Goal: Information Seeking & Learning: Find specific fact

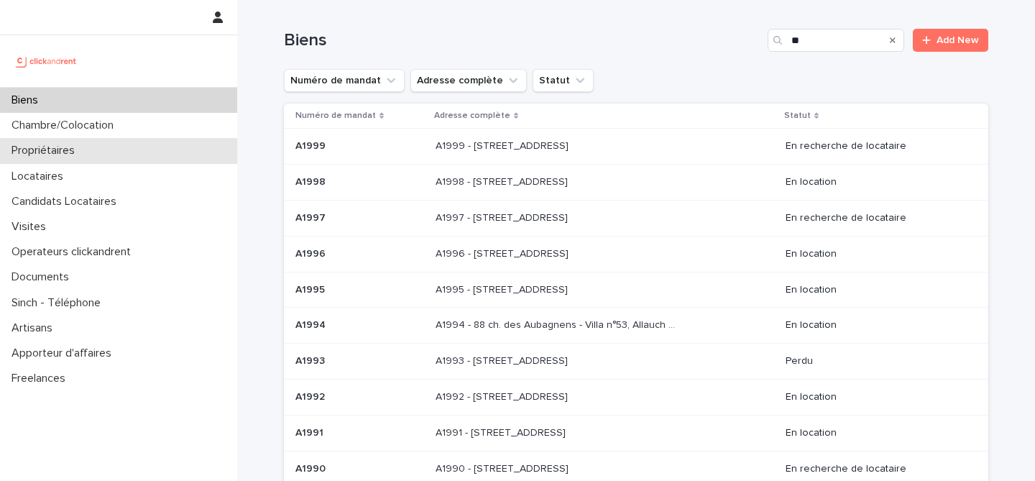
click at [59, 154] on p "Propriétaires" at bounding box center [46, 151] width 81 height 14
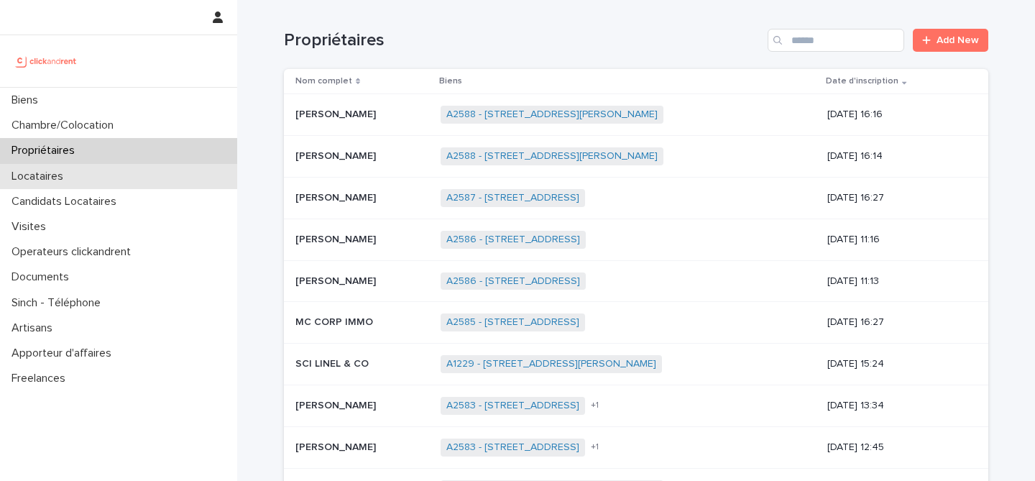
click at [54, 173] on p "Locataires" at bounding box center [40, 177] width 69 height 14
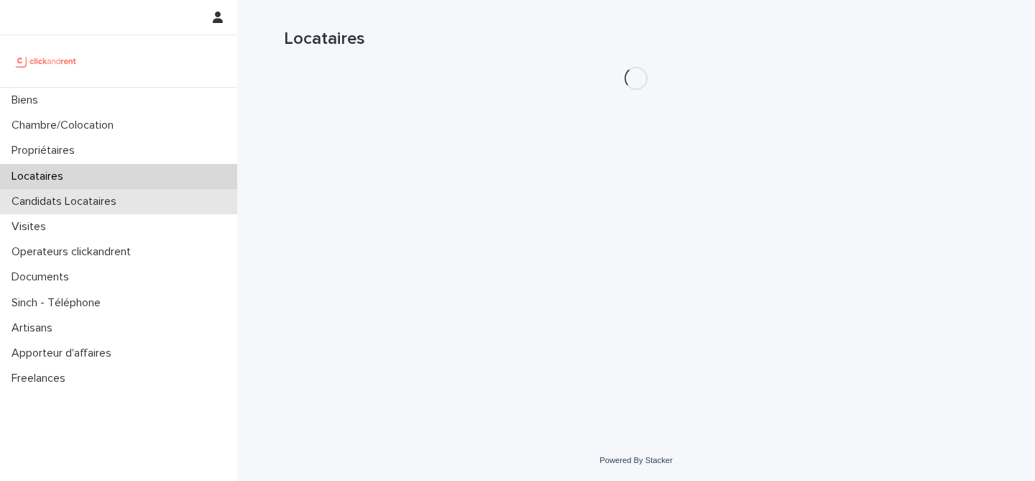
click at [75, 199] on p "Candidats Locataires" at bounding box center [67, 202] width 122 height 14
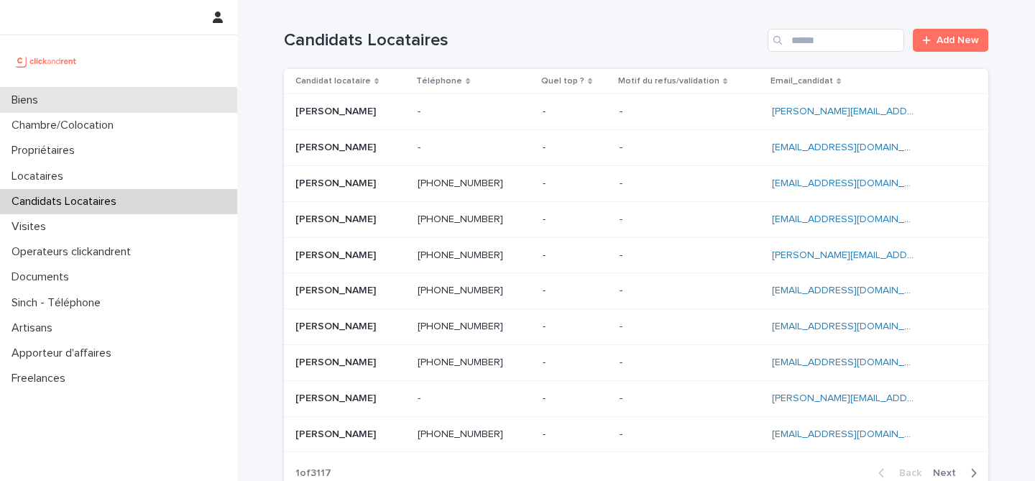
click at [52, 103] on div "Biens" at bounding box center [118, 100] width 237 height 25
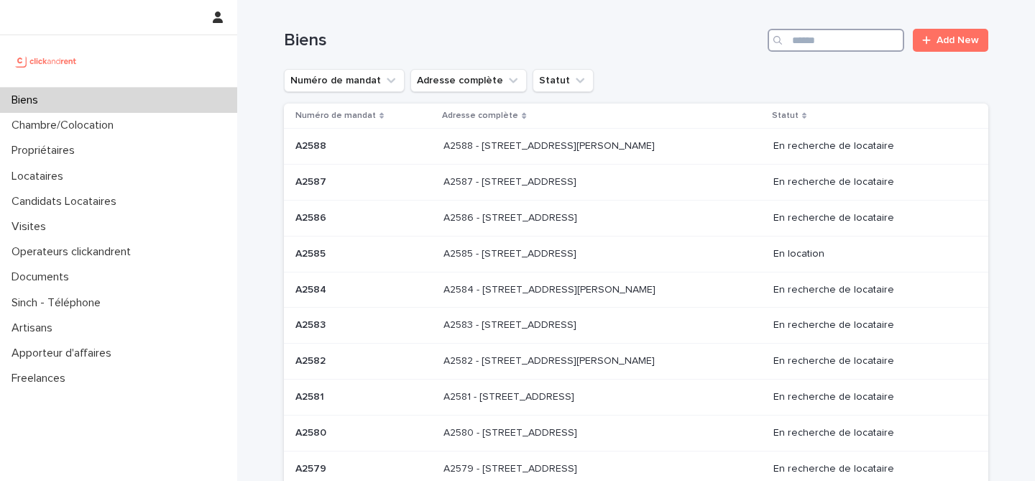
click at [851, 47] on input "Search" at bounding box center [836, 40] width 137 height 23
paste input "*****"
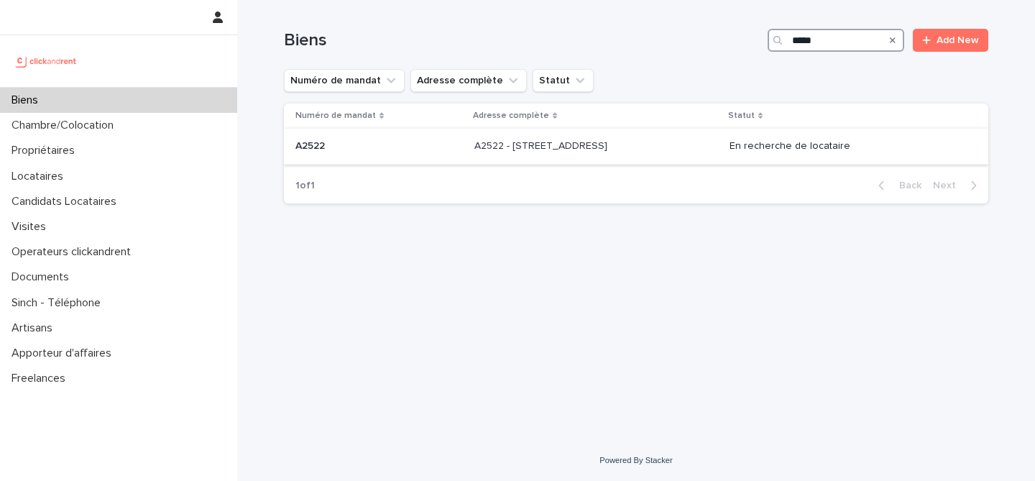
type input "*****"
click at [597, 145] on p "A2522 - [STREET_ADDRESS]" at bounding box center [542, 144] width 136 height 15
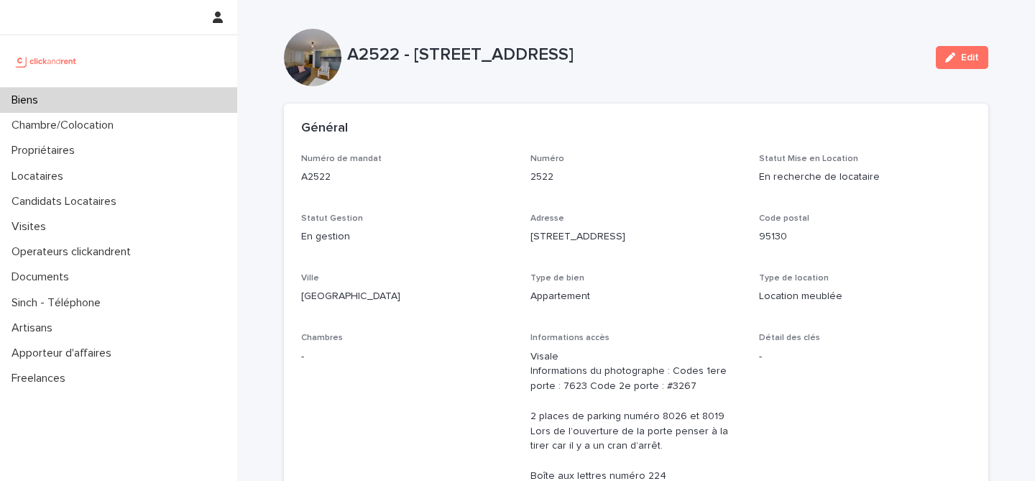
click at [670, 160] on p "Numéro" at bounding box center [637, 159] width 212 height 10
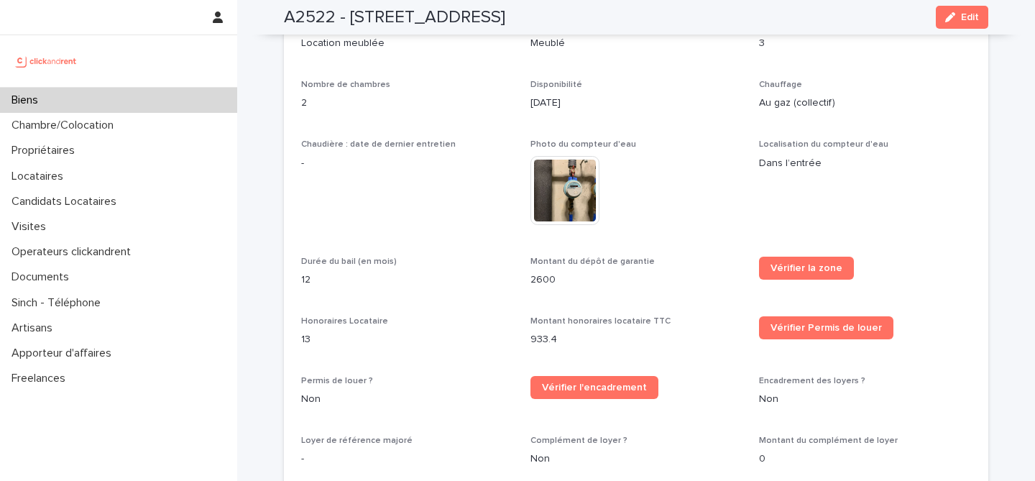
scroll to position [1574, 0]
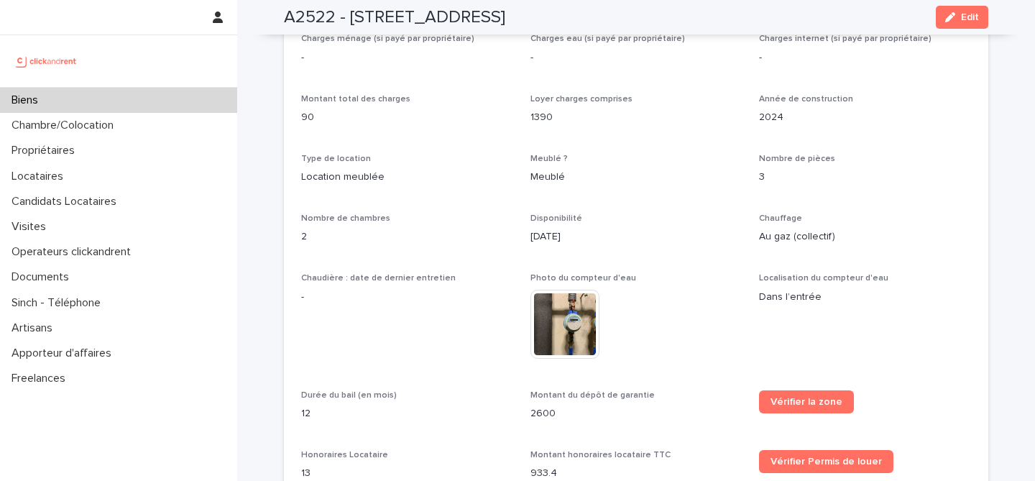
click at [696, 121] on div "Loyer charges comprises 1390" at bounding box center [637, 115] width 212 height 42
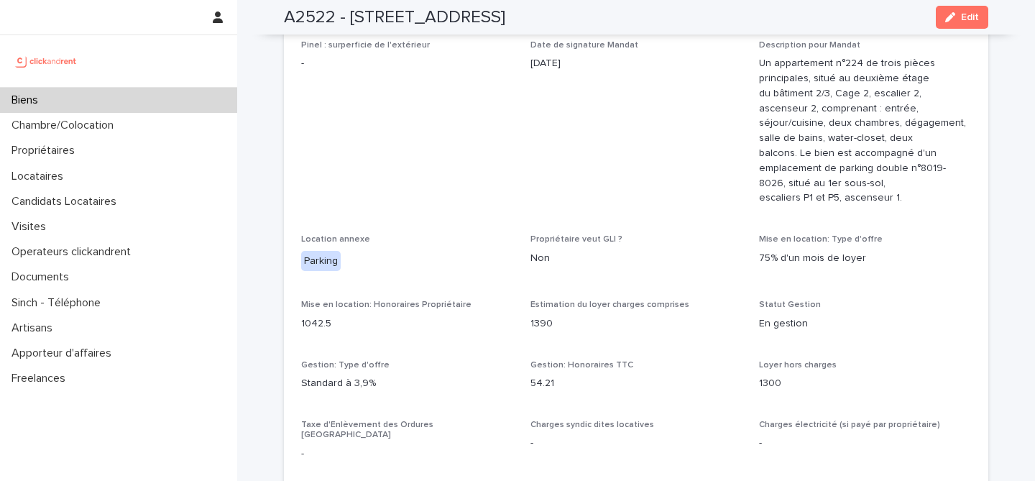
click at [571, 148] on span "Date de signature Mandat [DATE]" at bounding box center [637, 128] width 212 height 177
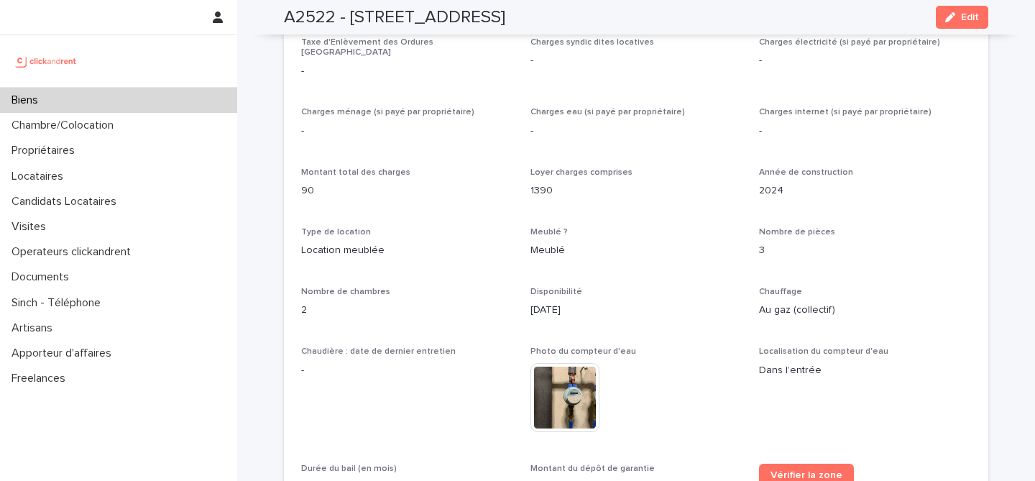
click at [675, 243] on p "Meublé" at bounding box center [637, 250] width 212 height 15
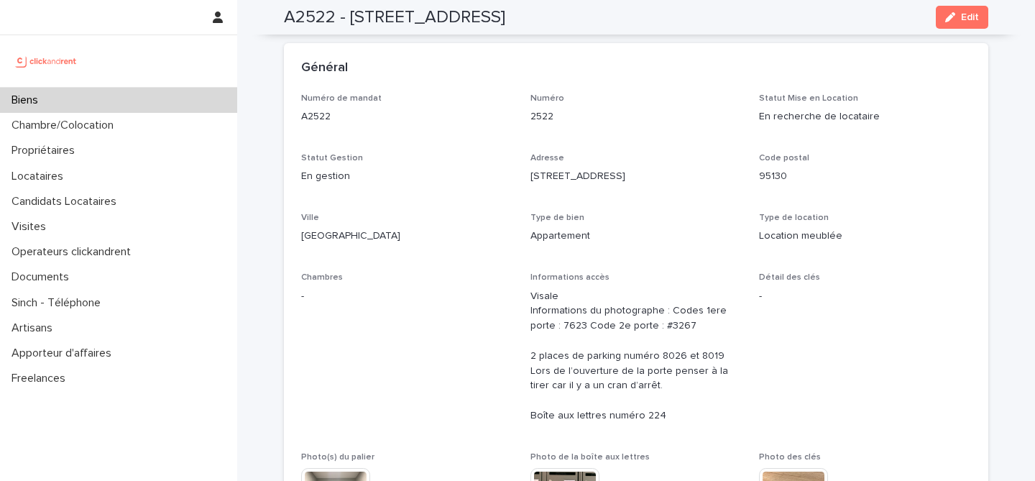
scroll to position [0, 0]
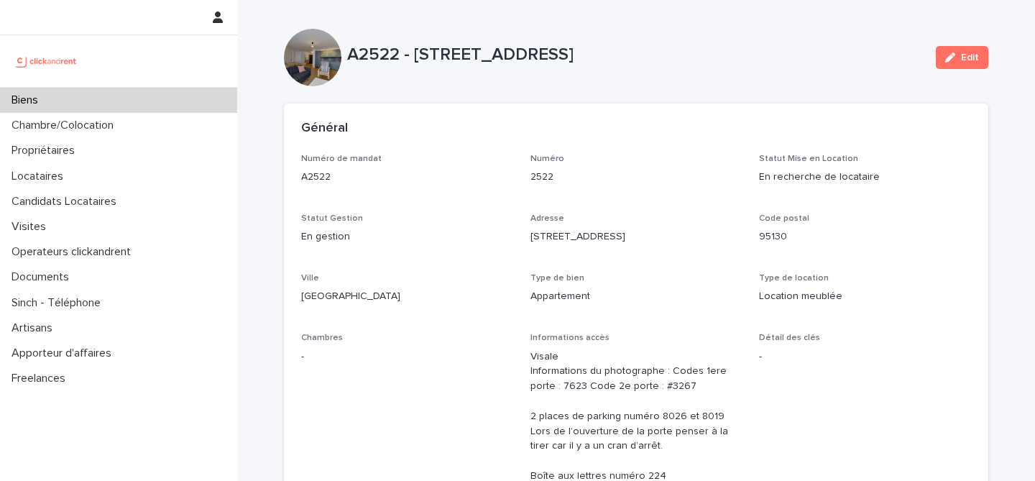
click at [101, 100] on div "Biens" at bounding box center [118, 100] width 237 height 25
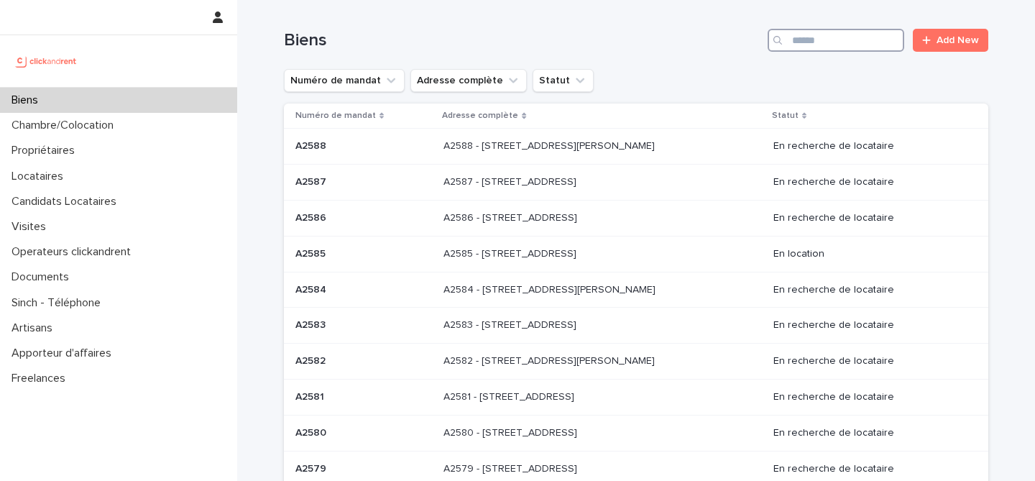
click at [793, 45] on input "Search" at bounding box center [836, 40] width 137 height 23
paste input "*****"
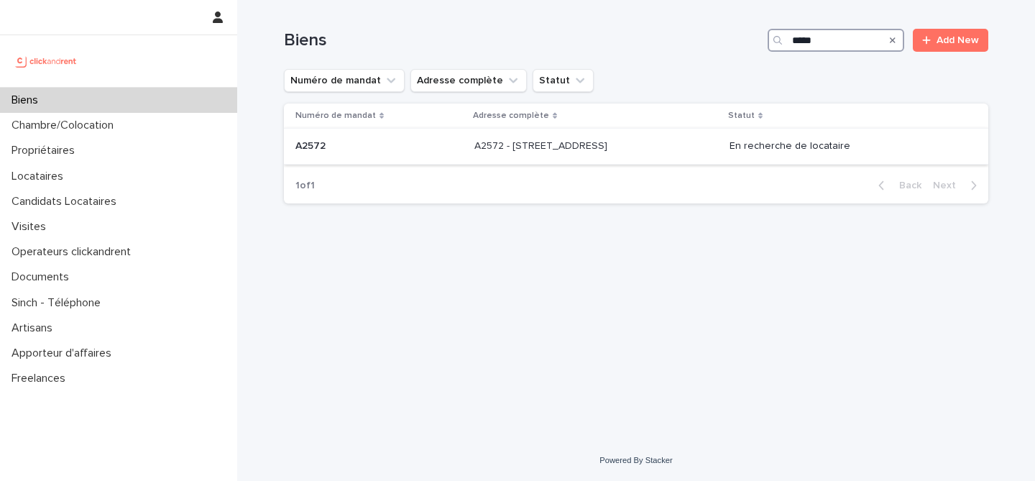
type input "*****"
click at [593, 142] on p "A2572 - [STREET_ADDRESS]" at bounding box center [542, 144] width 136 height 15
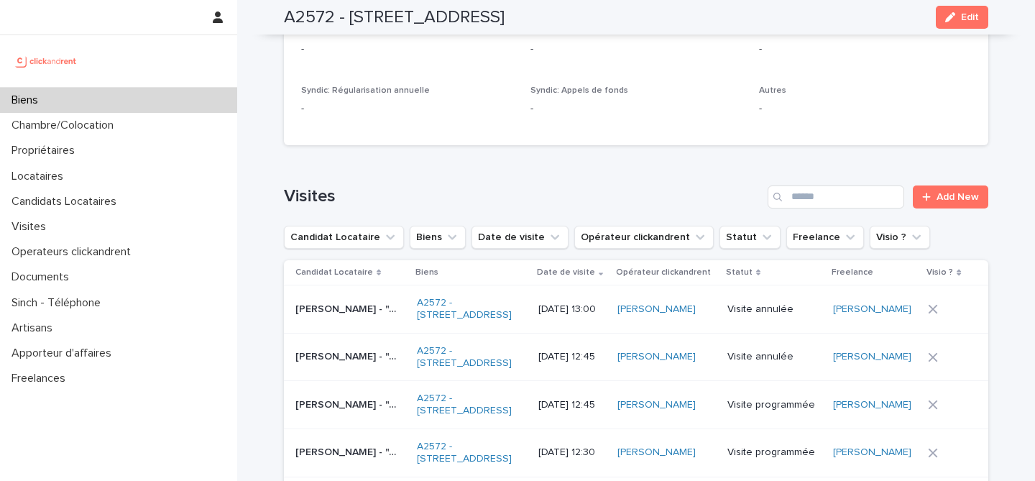
scroll to position [5272, 0]
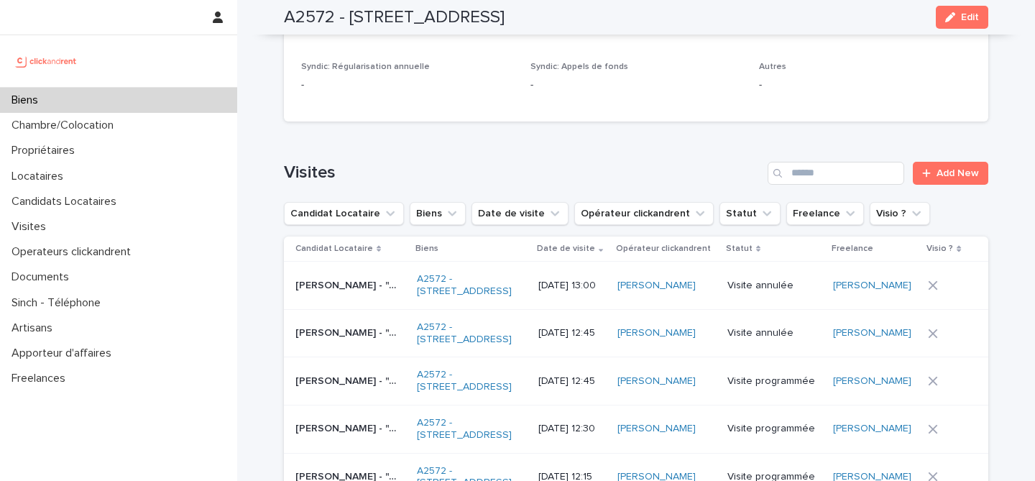
click at [567, 133] on div "Loading... Saving… Visites Add New Candidat Locataire Biens Date de visite [GEO…" at bounding box center [636, 366] width 704 height 467
click at [575, 133] on div "Loading... Saving… Visites Add New Candidat Locataire Biens Date de visite [GEO…" at bounding box center [636, 366] width 704 height 467
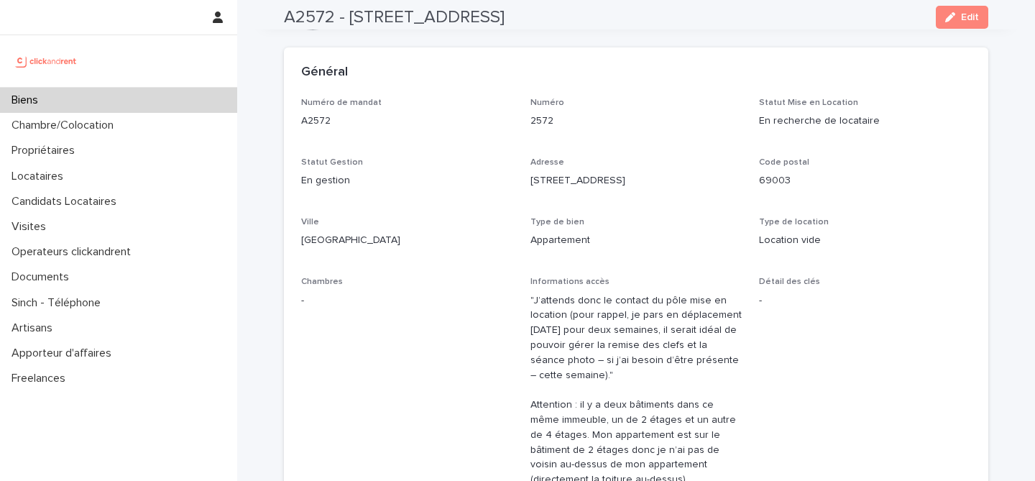
scroll to position [0, 0]
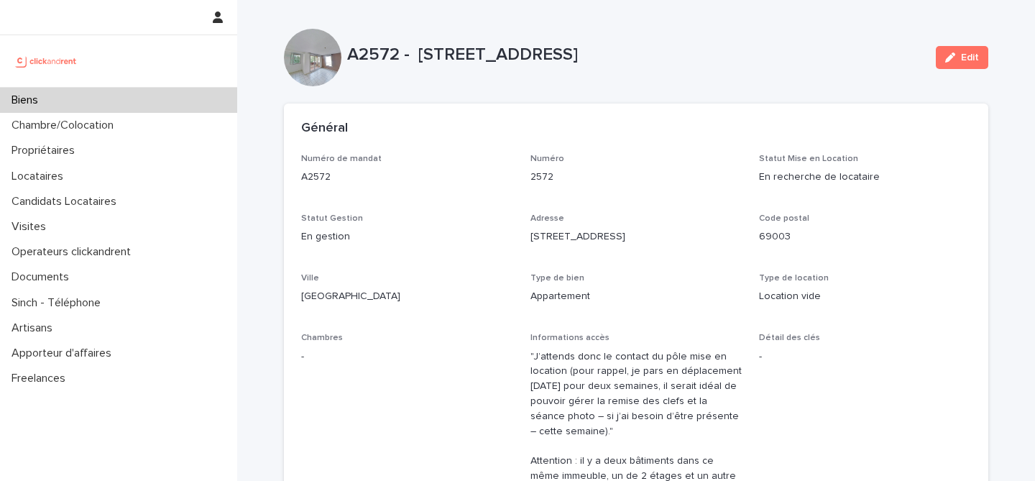
click at [644, 175] on p "2572" at bounding box center [637, 177] width 212 height 15
click at [95, 98] on div "Biens" at bounding box center [118, 100] width 237 height 25
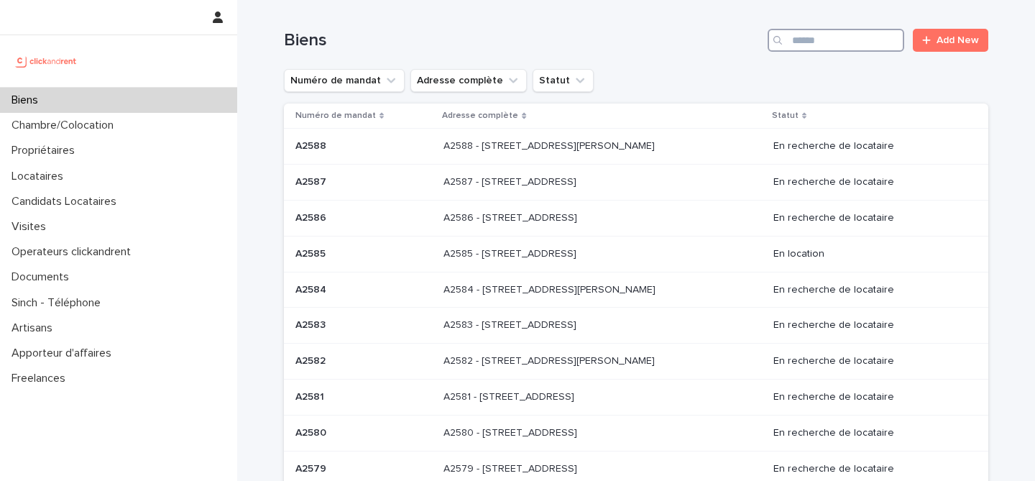
click at [817, 35] on input "Search" at bounding box center [836, 40] width 137 height 23
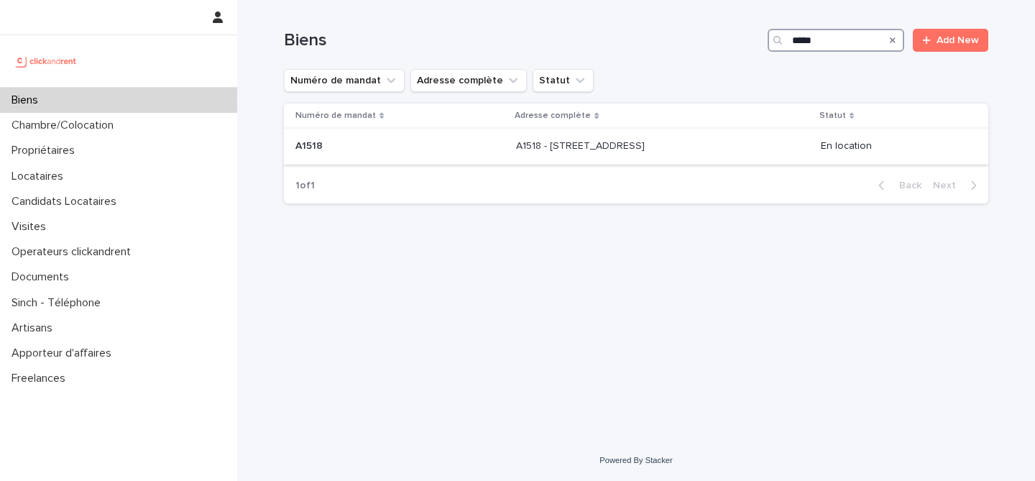
type input "*****"
click at [517, 146] on p "A1518 - [STREET_ADDRESS]" at bounding box center [582, 144] width 132 height 15
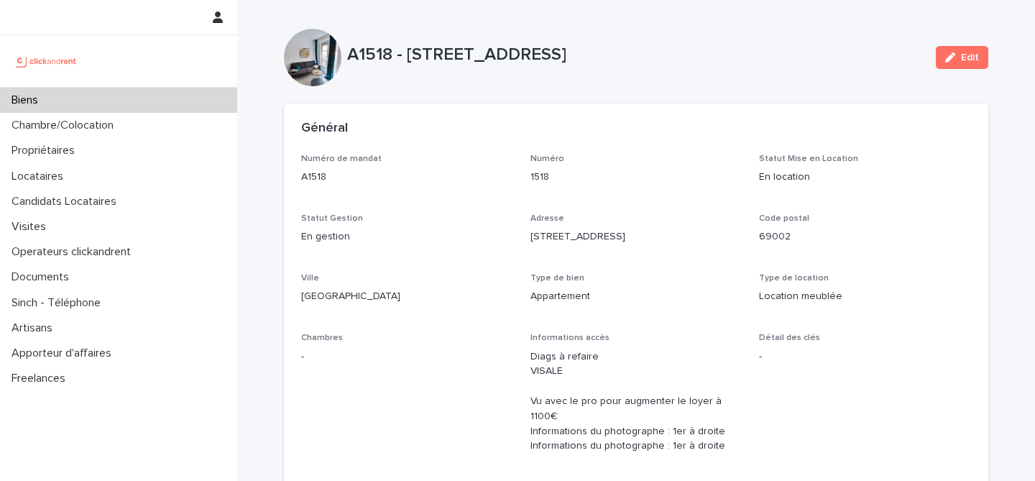
click at [715, 141] on div "Général" at bounding box center [636, 129] width 704 height 50
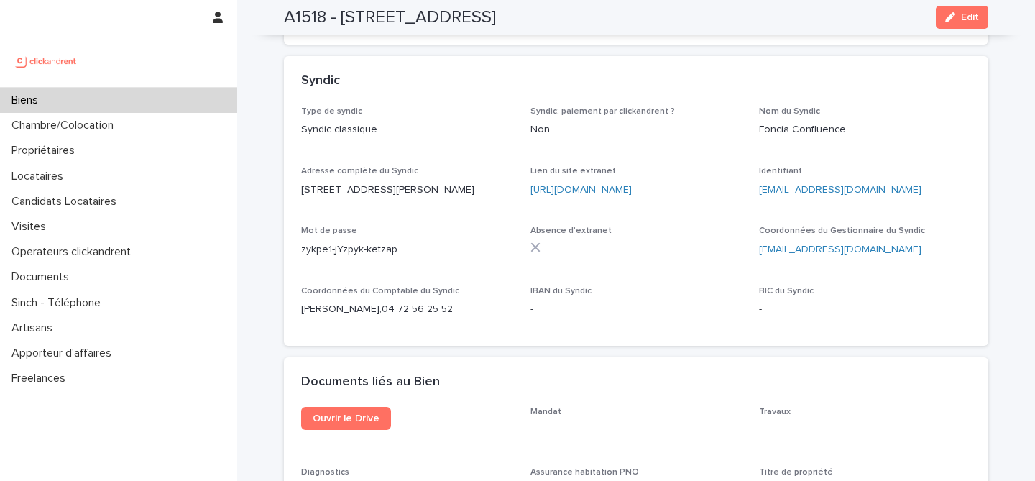
scroll to position [4815, 0]
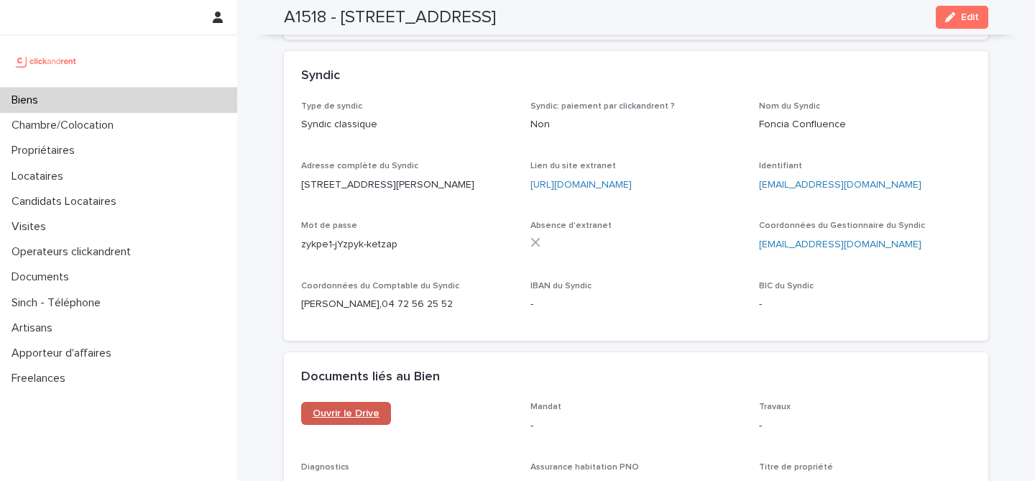
click at [306, 402] on link "Ouvrir le Drive" at bounding box center [346, 413] width 90 height 23
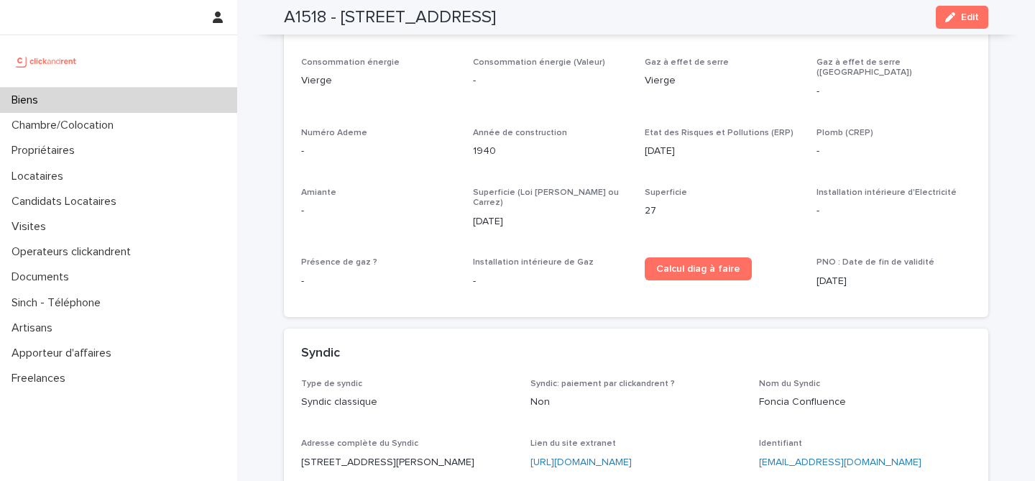
scroll to position [4466, 0]
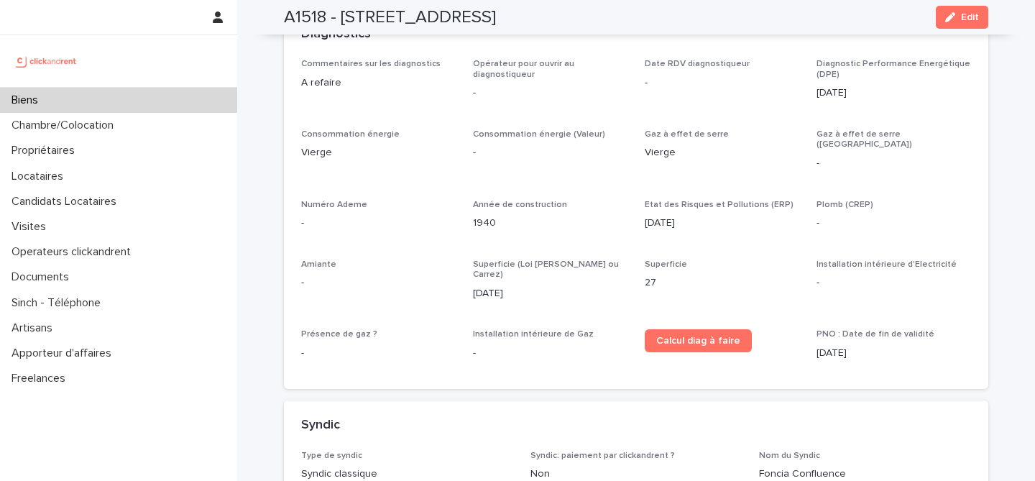
click at [945, 216] on p "-" at bounding box center [894, 223] width 155 height 15
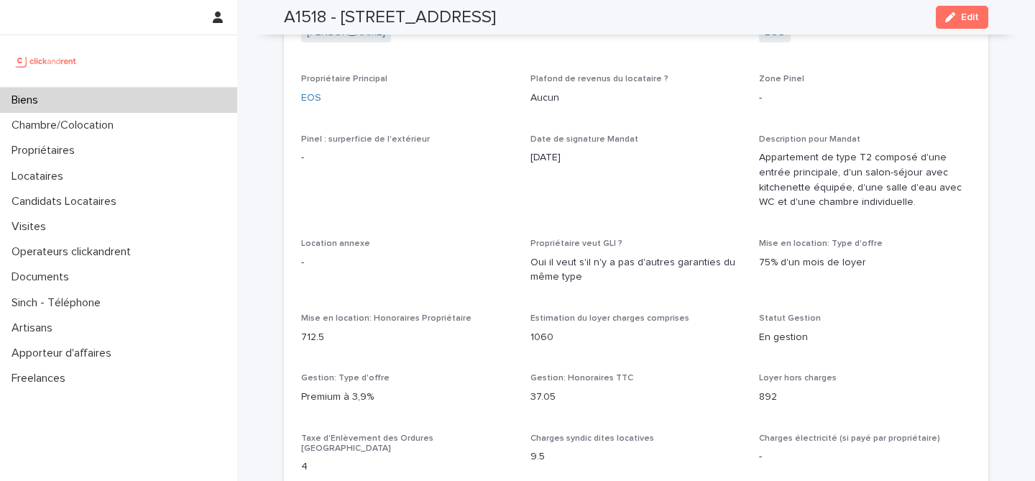
scroll to position [462, 0]
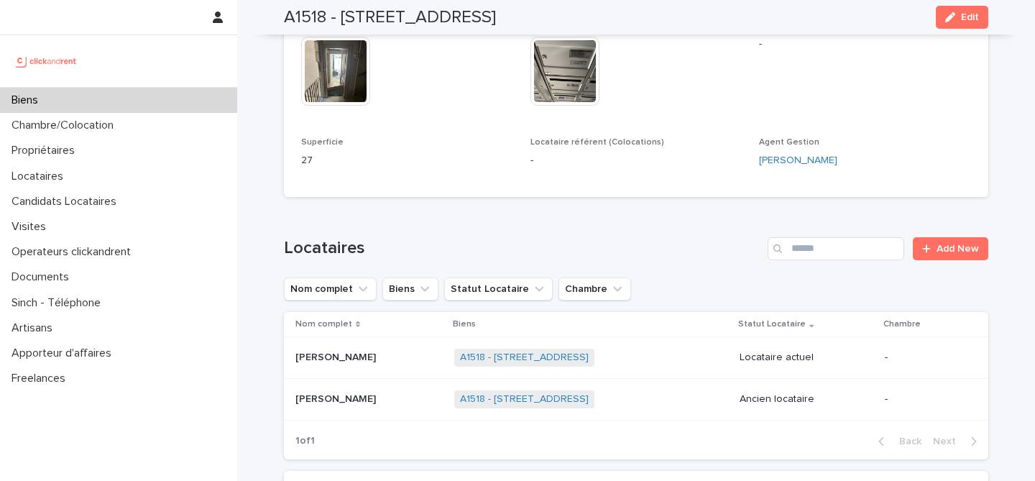
click at [331, 349] on p "[PERSON_NAME]" at bounding box center [336, 356] width 83 height 15
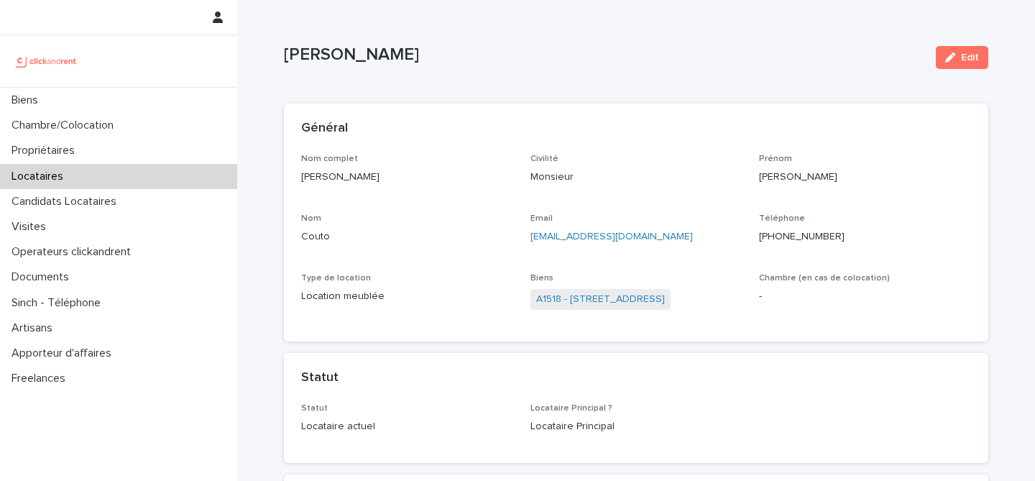
click at [617, 137] on div "Général" at bounding box center [636, 129] width 704 height 50
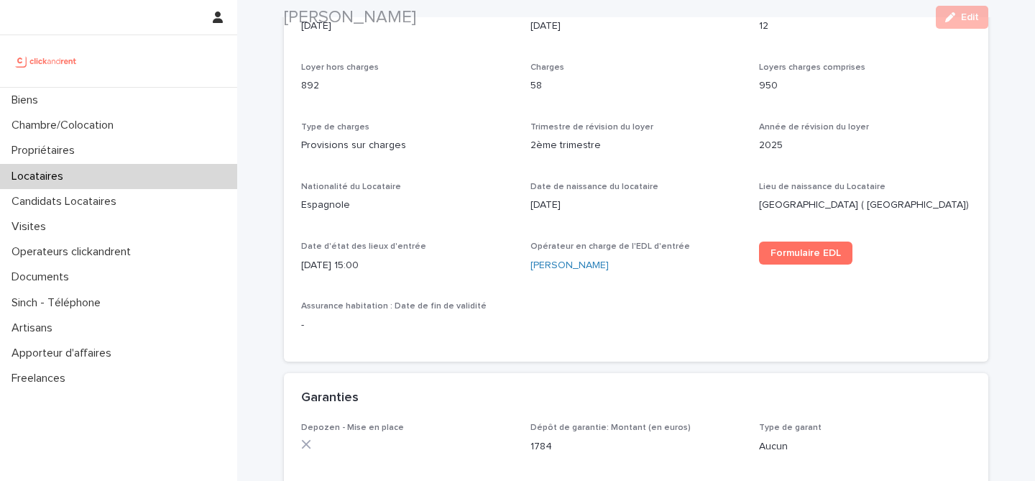
scroll to position [545, 0]
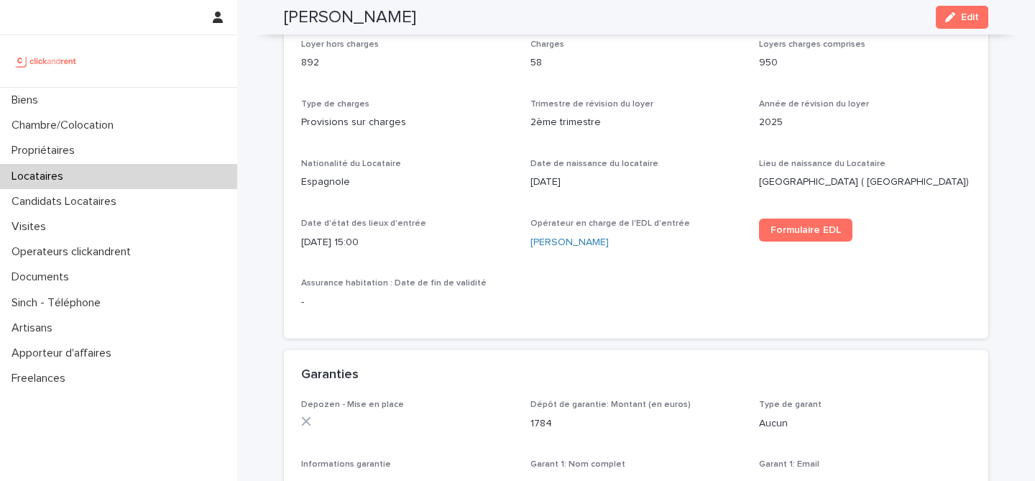
click at [759, 293] on div "Date de début du bail [DATE] Date de fin du bail [DATE] Durée du bail (en mois)…" at bounding box center [636, 150] width 670 height 341
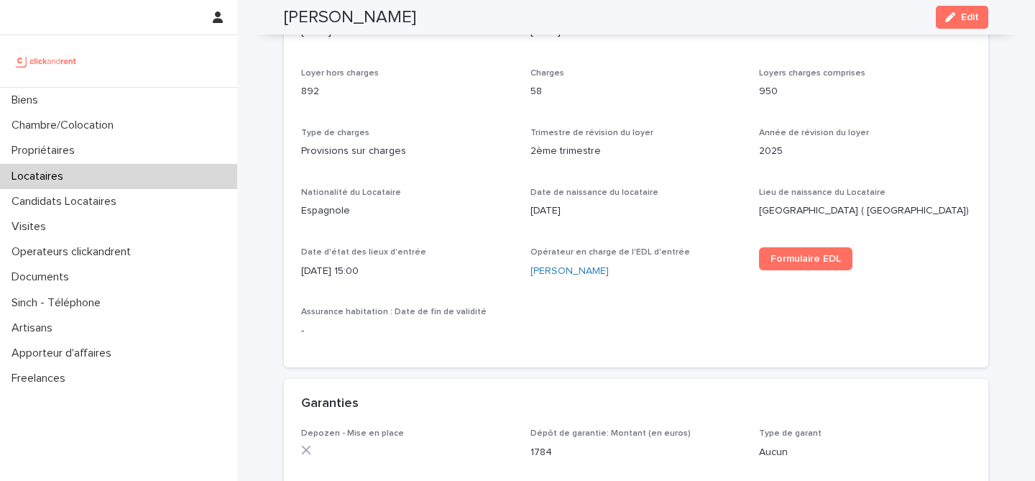
scroll to position [441, 0]
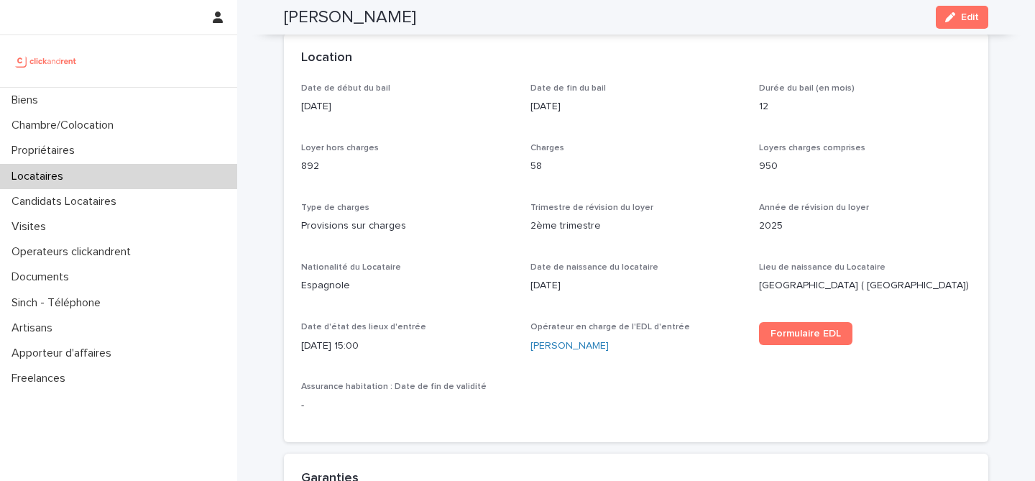
click at [951, 142] on div "Date de début du bail [DATE] Date de fin du bail [DATE] Durée du bail (en mois)…" at bounding box center [636, 253] width 670 height 341
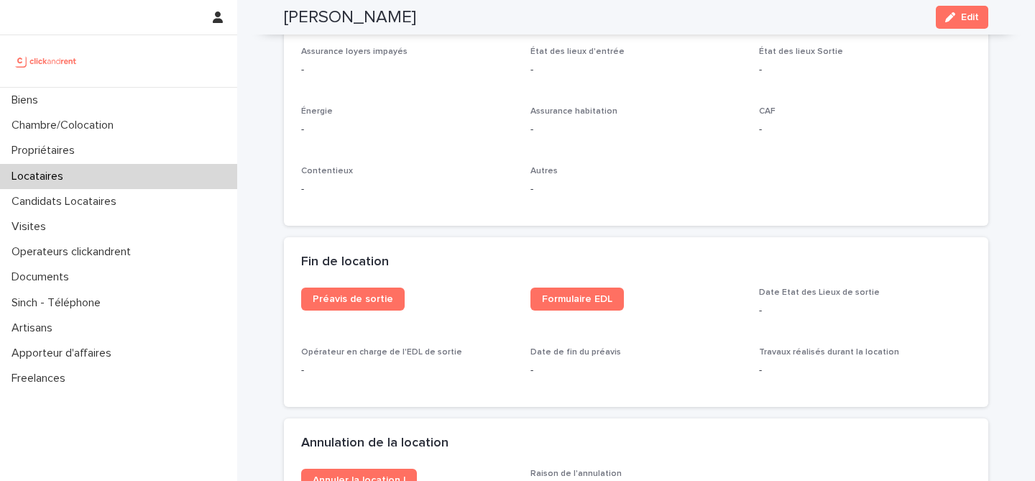
scroll to position [1640, 0]
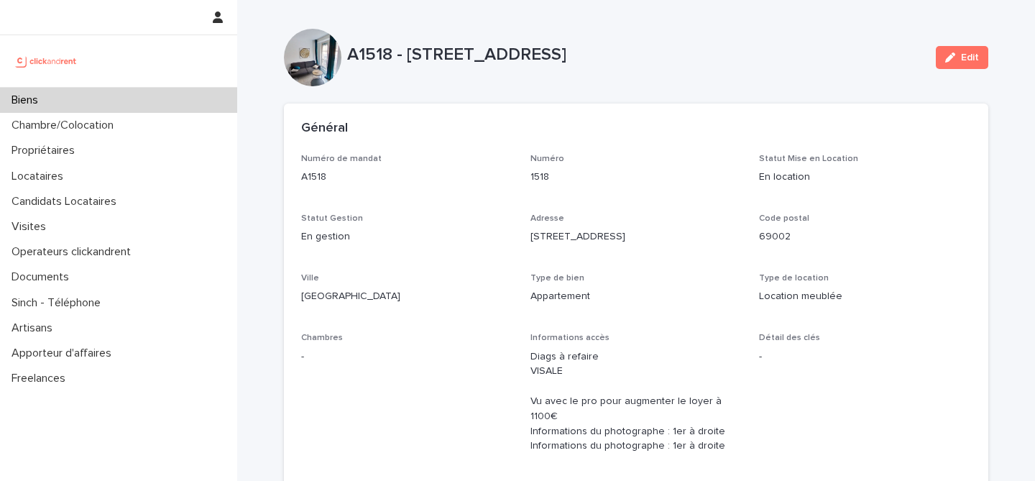
click at [929, 244] on div "Code postal 69002" at bounding box center [865, 234] width 212 height 42
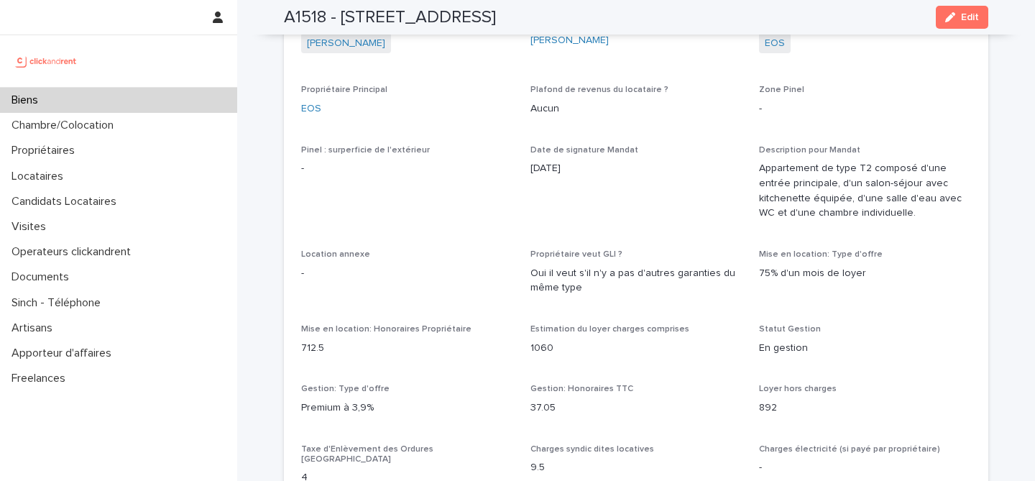
click at [929, 101] on p "-" at bounding box center [865, 108] width 212 height 15
click at [694, 101] on p "Aucun" at bounding box center [637, 108] width 212 height 15
click at [885, 98] on div "-" at bounding box center [865, 107] width 212 height 18
click at [921, 249] on div "Mise en location: Type d'offre 75% d'un mois de loyer" at bounding box center [865, 270] width 212 height 42
click at [684, 161] on p "[DATE]" at bounding box center [637, 168] width 212 height 15
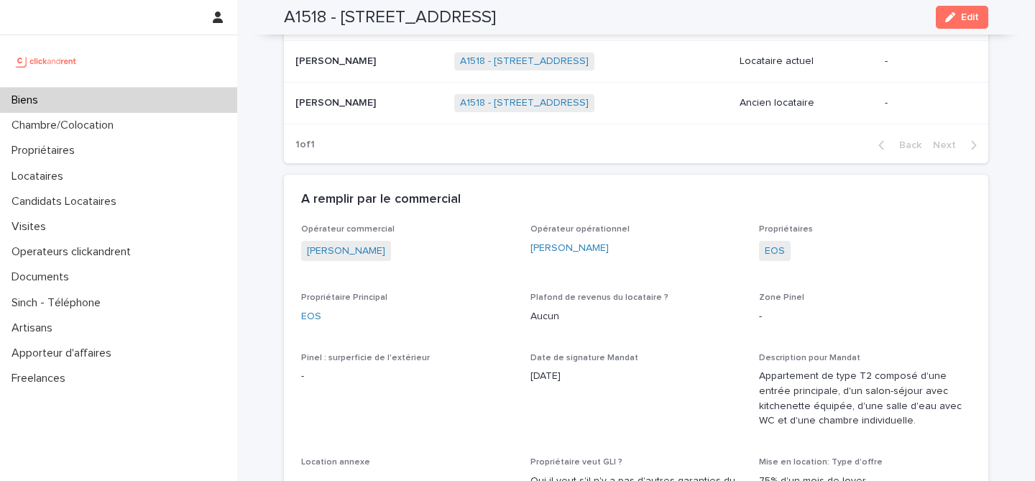
scroll to position [761, 0]
click at [776, 242] on link "EOS" at bounding box center [775, 249] width 20 height 15
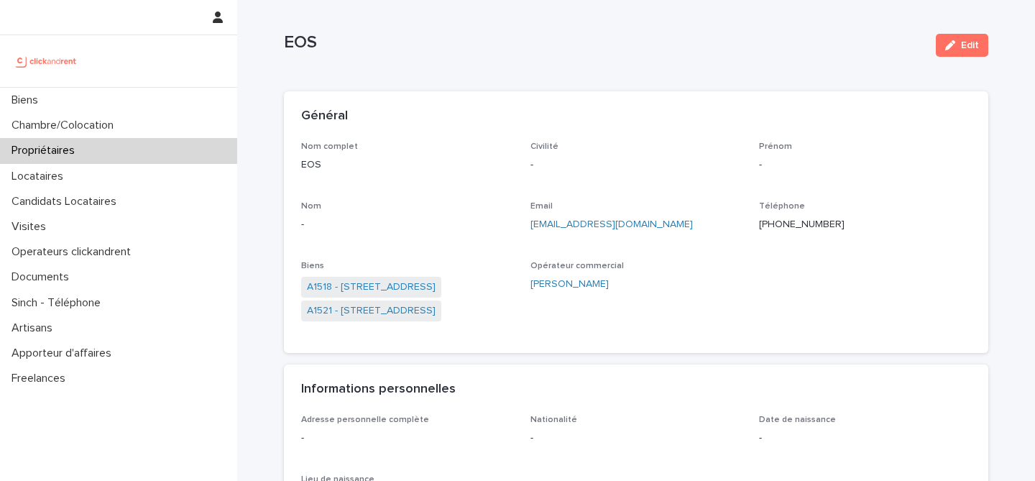
scroll to position [12, 0]
click at [753, 48] on p "EOS" at bounding box center [604, 42] width 640 height 21
click at [609, 43] on p "EOS" at bounding box center [604, 42] width 640 height 21
drag, startPoint x: 960, startPoint y: 234, endPoint x: 962, endPoint y: 242, distance: 8.2
click at [960, 240] on div "Téléphone [PHONE_NUMBER]" at bounding box center [865, 222] width 212 height 42
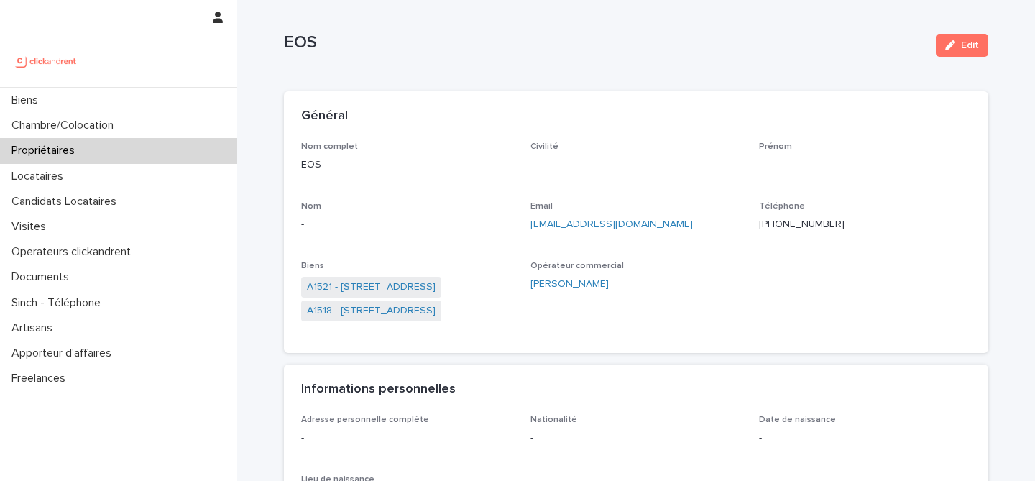
click at [794, 221] on ringoverc2c-number-84e06f14122c "[PHONE_NUMBER]" at bounding box center [802, 224] width 86 height 10
click at [665, 311] on span "Opérateur commercial [PERSON_NAME]" at bounding box center [637, 298] width 212 height 75
click at [904, 119] on div "Général" at bounding box center [633, 117] width 664 height 16
click at [880, 329] on div "Nom complet EOS Civilité - Prénom - Nom - Email [EMAIL_ADDRESS][DOMAIN_NAME] Té…" at bounding box center [636, 239] width 670 height 194
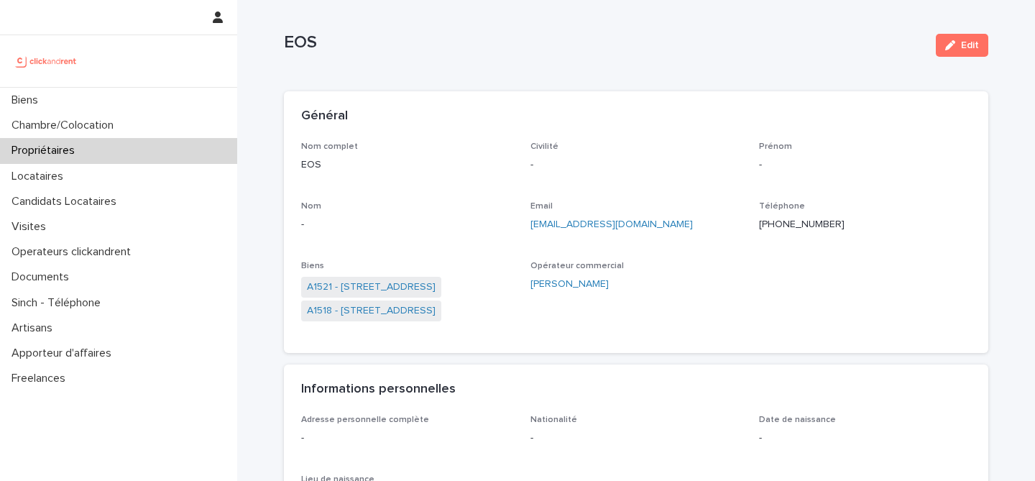
drag, startPoint x: 565, startPoint y: 106, endPoint x: 584, endPoint y: 150, distance: 47.0
click at [566, 106] on div "Général" at bounding box center [636, 116] width 704 height 50
click at [666, 294] on div "Opérateur commercial [PERSON_NAME]" at bounding box center [637, 282] width 212 height 42
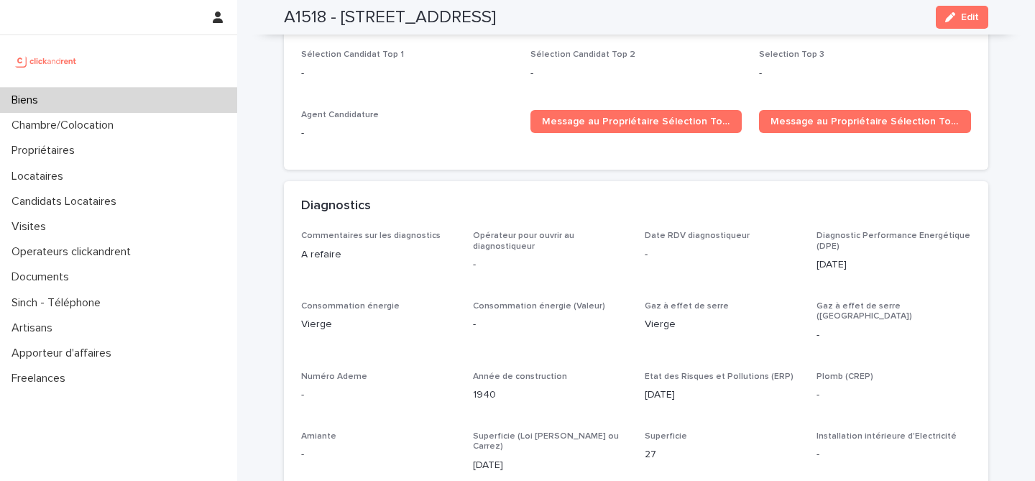
scroll to position [4294, 0]
click at [847, 181] on div "Diagnostics" at bounding box center [636, 206] width 704 height 50
click at [671, 242] on span "Date RDV diagnostiqueur -" at bounding box center [722, 257] width 155 height 53
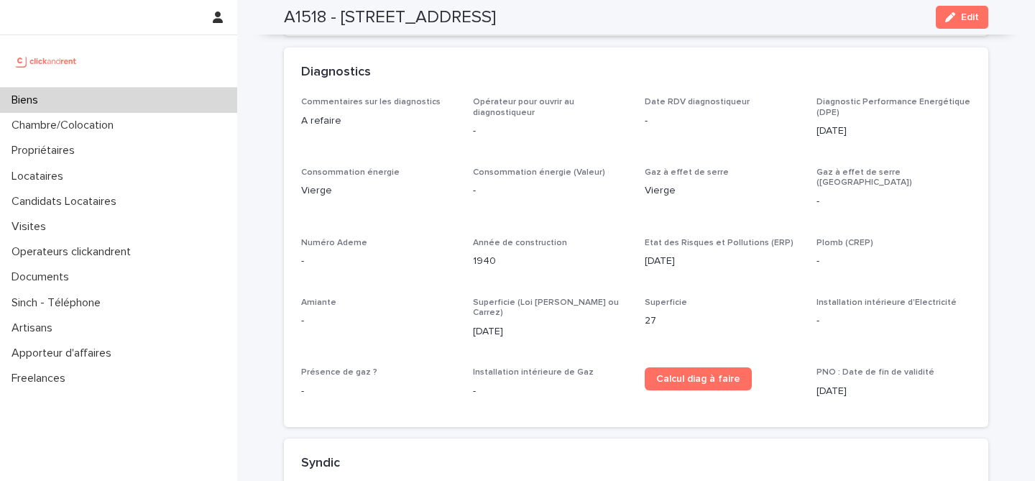
scroll to position [4366, 0]
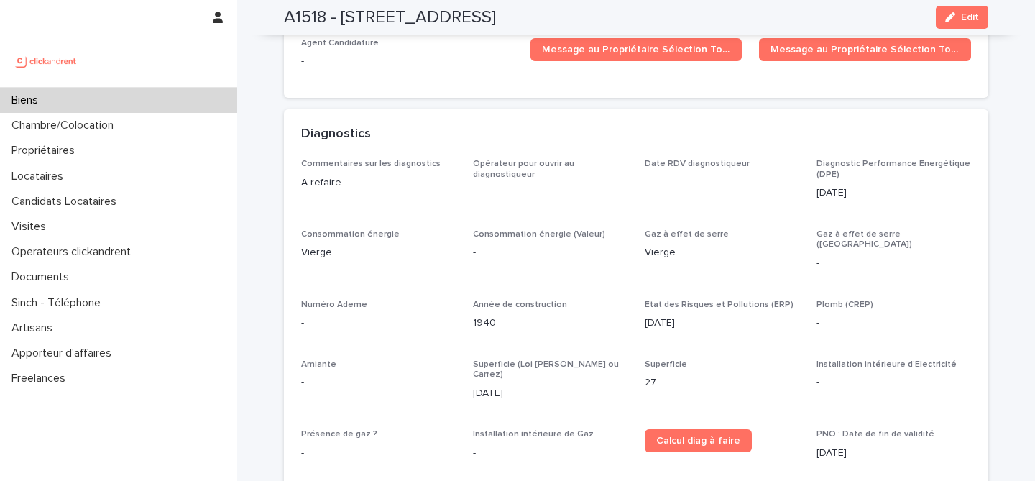
click at [645, 375] on p "27" at bounding box center [722, 382] width 155 height 15
copy p "27"
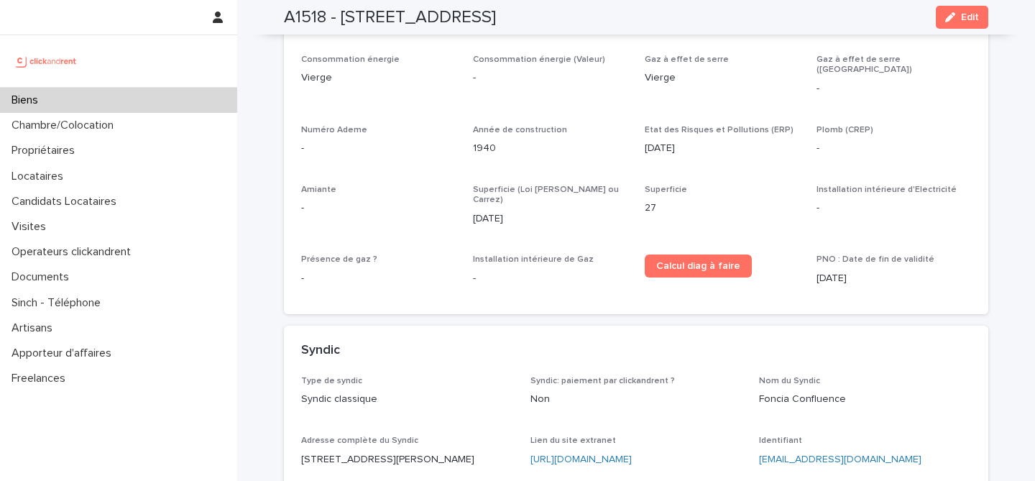
scroll to position [4424, 0]
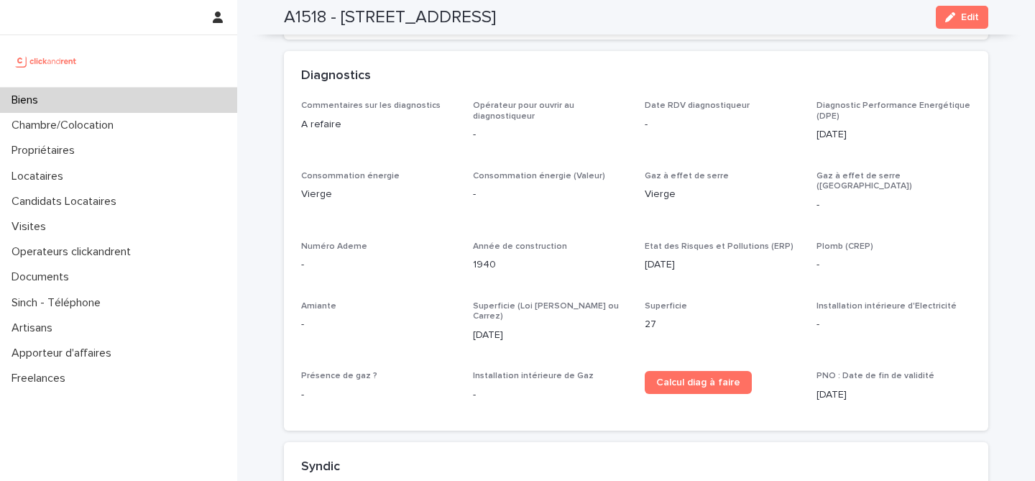
drag, startPoint x: 338, startPoint y: 14, endPoint x: 504, endPoint y: 17, distance: 166.1
click at [496, 17] on h2 "A1518 - [STREET_ADDRESS]" at bounding box center [390, 17] width 212 height 21
copy h2 "[STREET_ADDRESS]"
click at [496, 20] on h2 "A1518 - [STREET_ADDRESS]" at bounding box center [390, 17] width 212 height 21
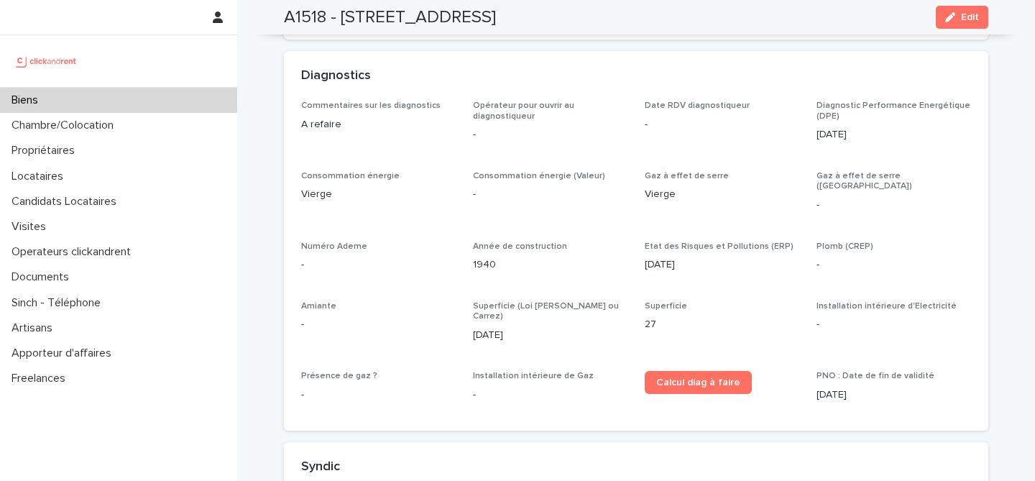
copy h2 "69002"
click at [496, 19] on h2 "A1518 - [STREET_ADDRESS]" at bounding box center [390, 17] width 212 height 21
click at [496, 18] on h2 "A1518 - [STREET_ADDRESS]" at bounding box center [390, 17] width 212 height 21
copy h2 "[GEOGRAPHIC_DATA]"
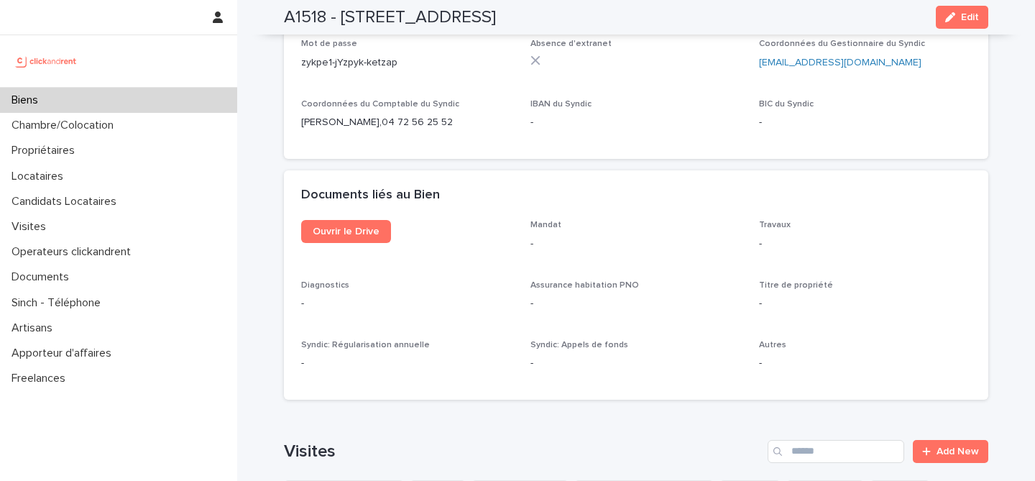
scroll to position [4916, 0]
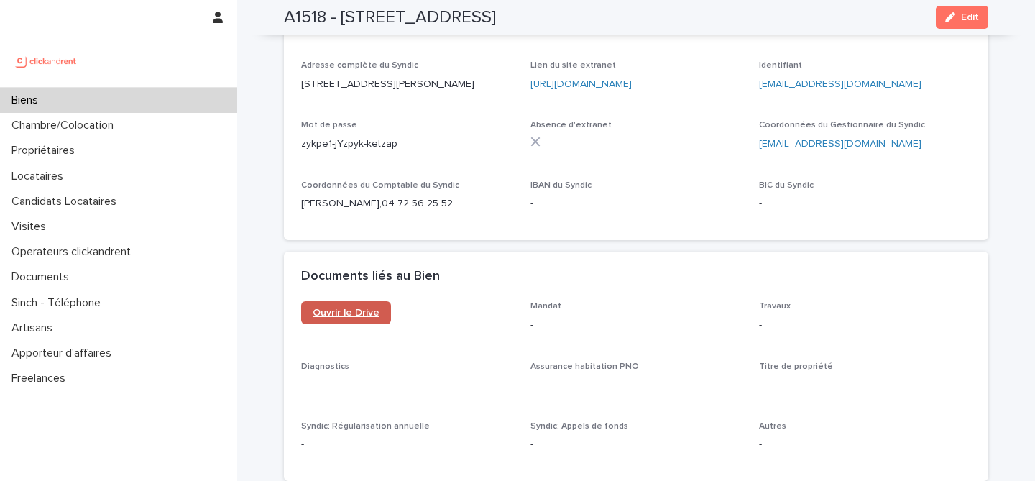
click at [332, 308] on span "Ouvrir le Drive" at bounding box center [346, 313] width 67 height 10
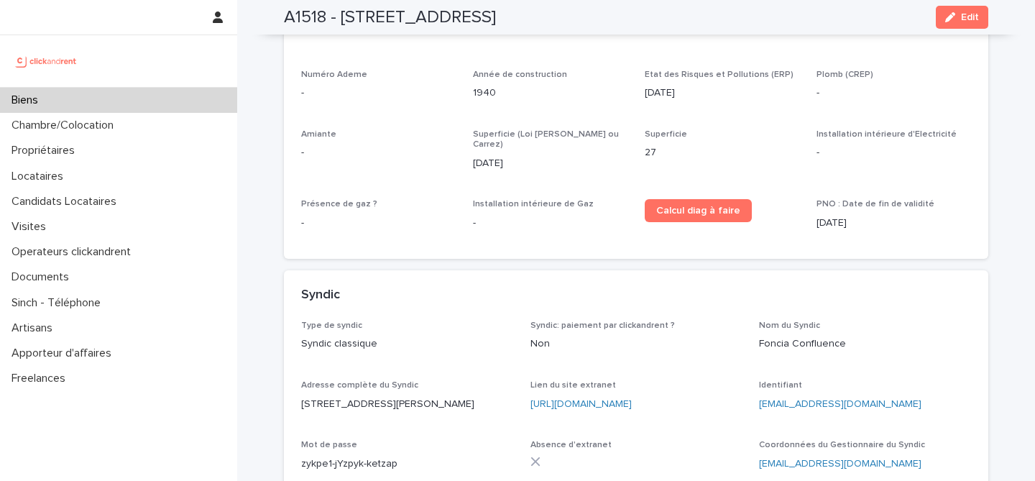
scroll to position [4379, 0]
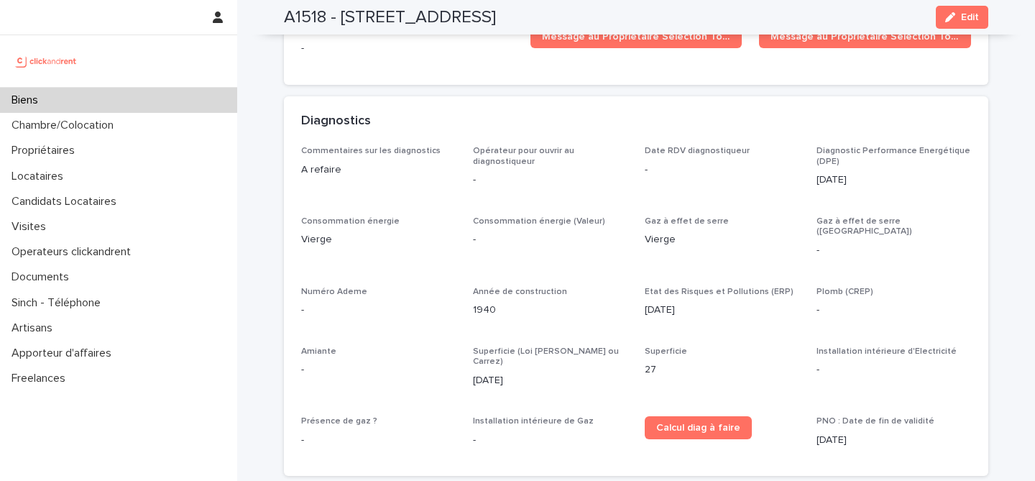
click at [686, 155] on span "Date RDV diagnostiqueur -" at bounding box center [722, 172] width 155 height 53
drag, startPoint x: 810, startPoint y: 308, endPoint x: 950, endPoint y: 312, distance: 140.2
click at [955, 313] on div "Commentaires sur les diagnostics A refaire Opérateur pour ouvrir au diagnostiqu…" at bounding box center [636, 302] width 670 height 313
copy span "Installation intérieure d'Electricité"
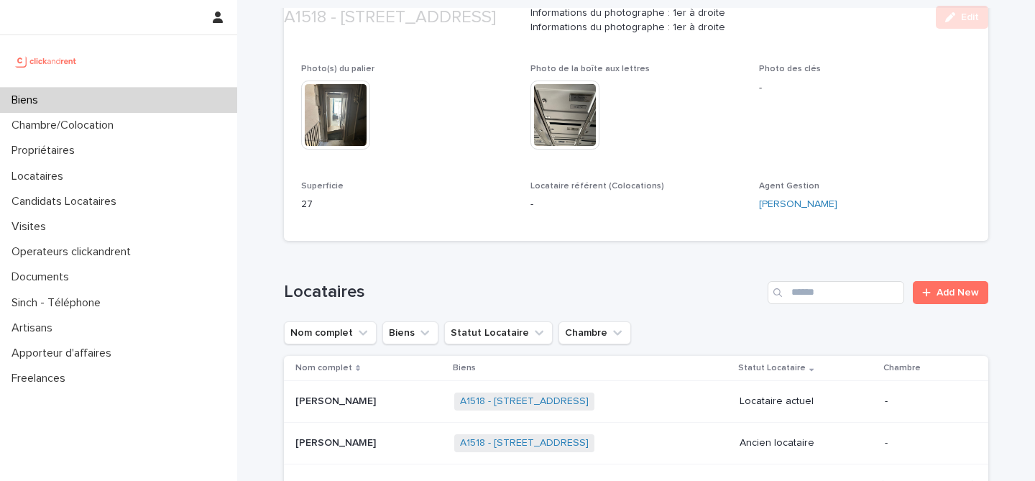
scroll to position [735, 0]
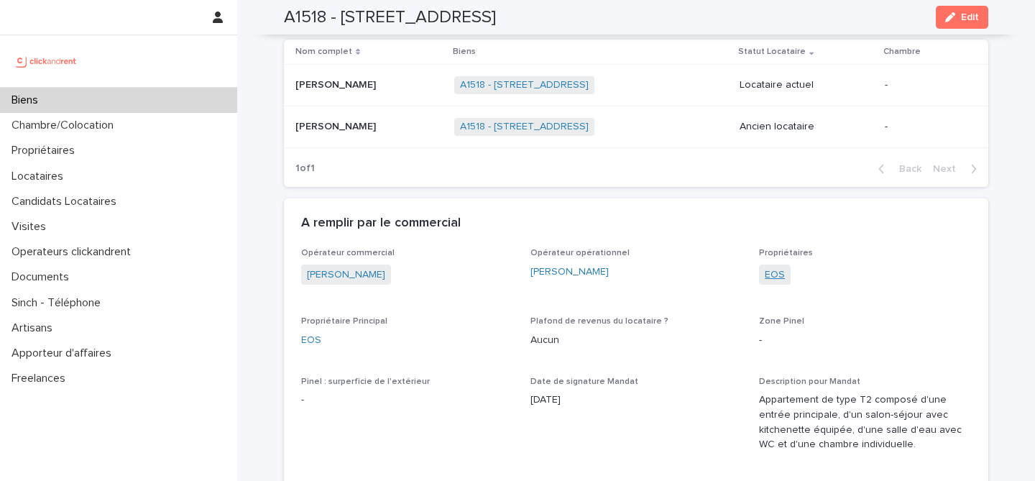
click at [771, 267] on link "EOS" at bounding box center [775, 274] width 20 height 15
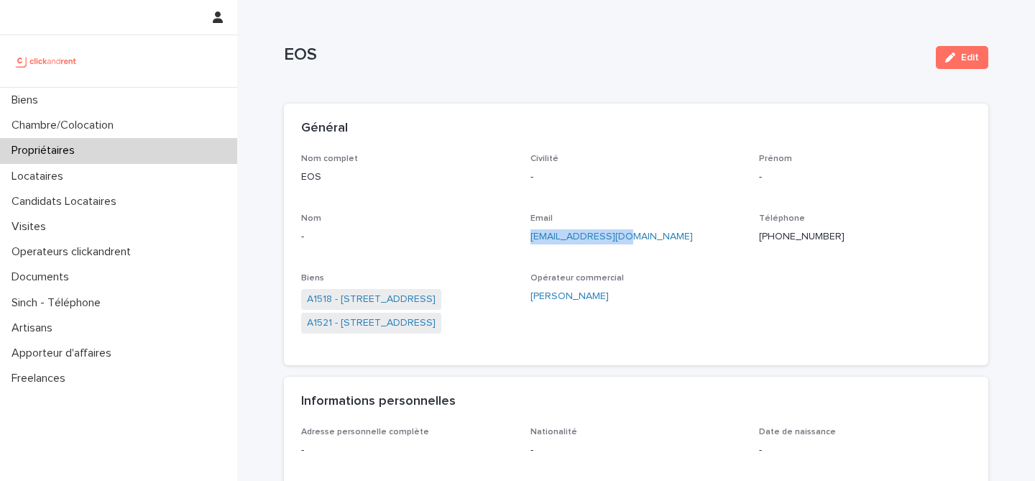
drag, startPoint x: 615, startPoint y: 237, endPoint x: 523, endPoint y: 237, distance: 92.7
click at [523, 237] on div "Nom complet EOS Civilité - Prénom - Nom - Email [EMAIL_ADDRESS][DOMAIN_NAME] Té…" at bounding box center [636, 251] width 670 height 194
copy link "[EMAIL_ADDRESS][DOMAIN_NAME]"
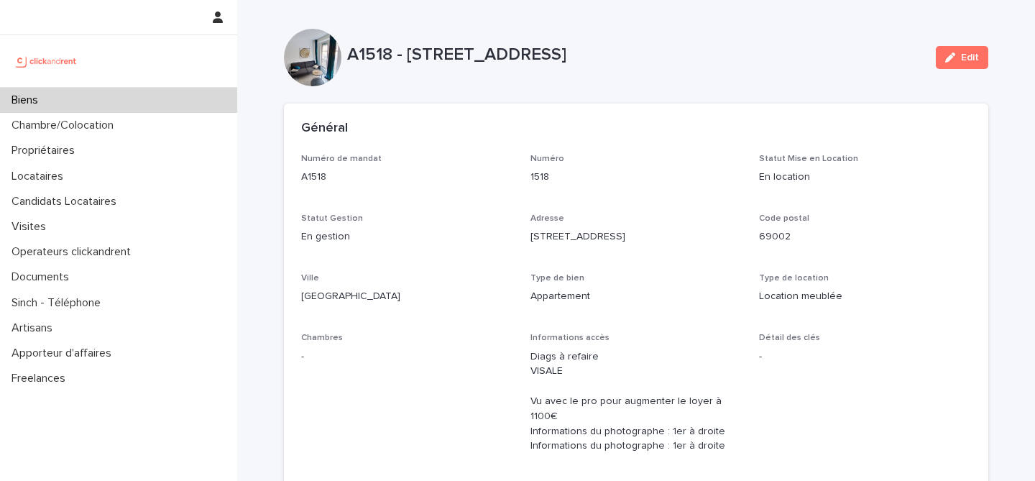
drag, startPoint x: 342, startPoint y: 49, endPoint x: 705, endPoint y: 60, distance: 363.2
click at [705, 60] on p "A1518 - [STREET_ADDRESS]" at bounding box center [635, 55] width 577 height 21
copy p "A1518 - [STREET_ADDRESS]"
